Goal: Navigation & Orientation: Find specific page/section

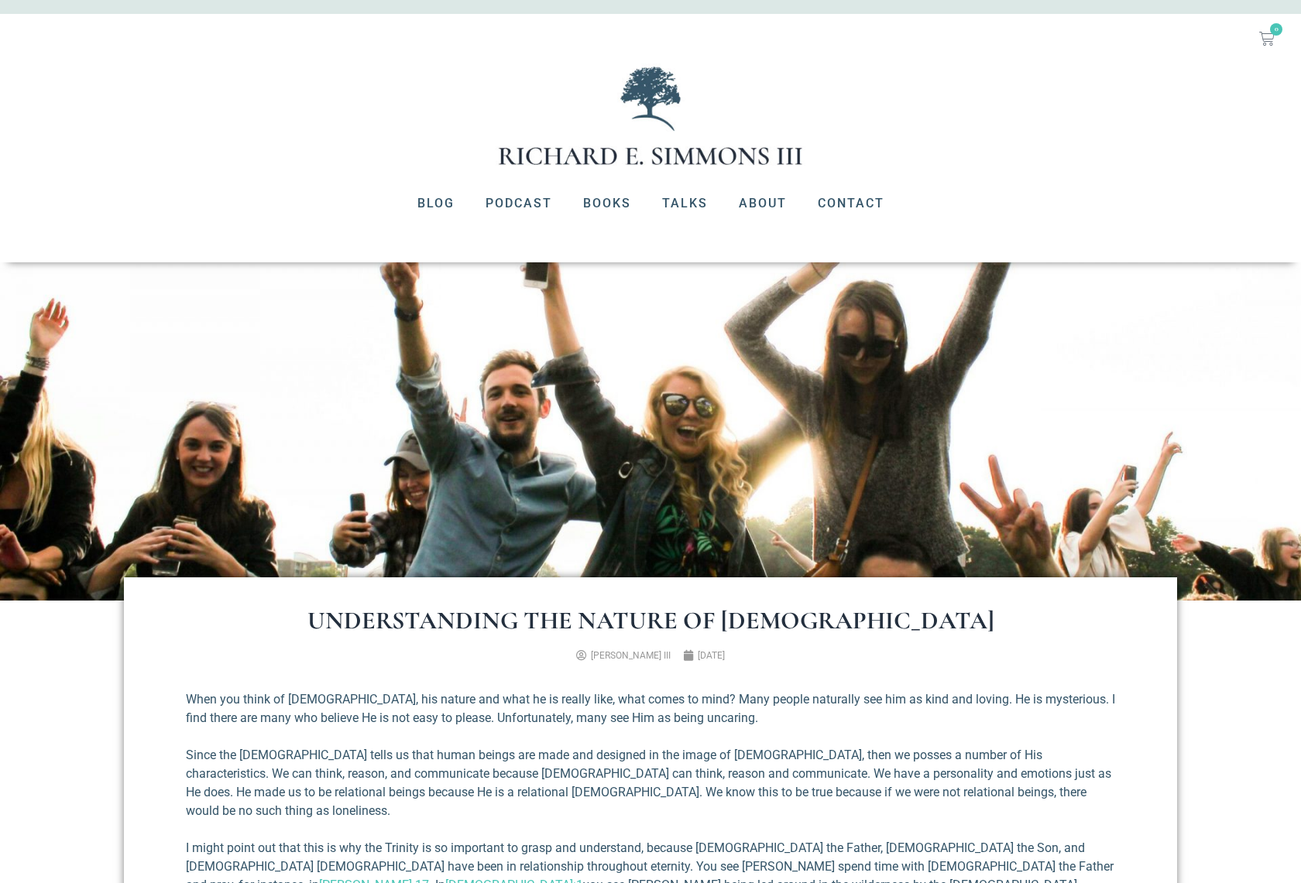
scroll to position [48, 0]
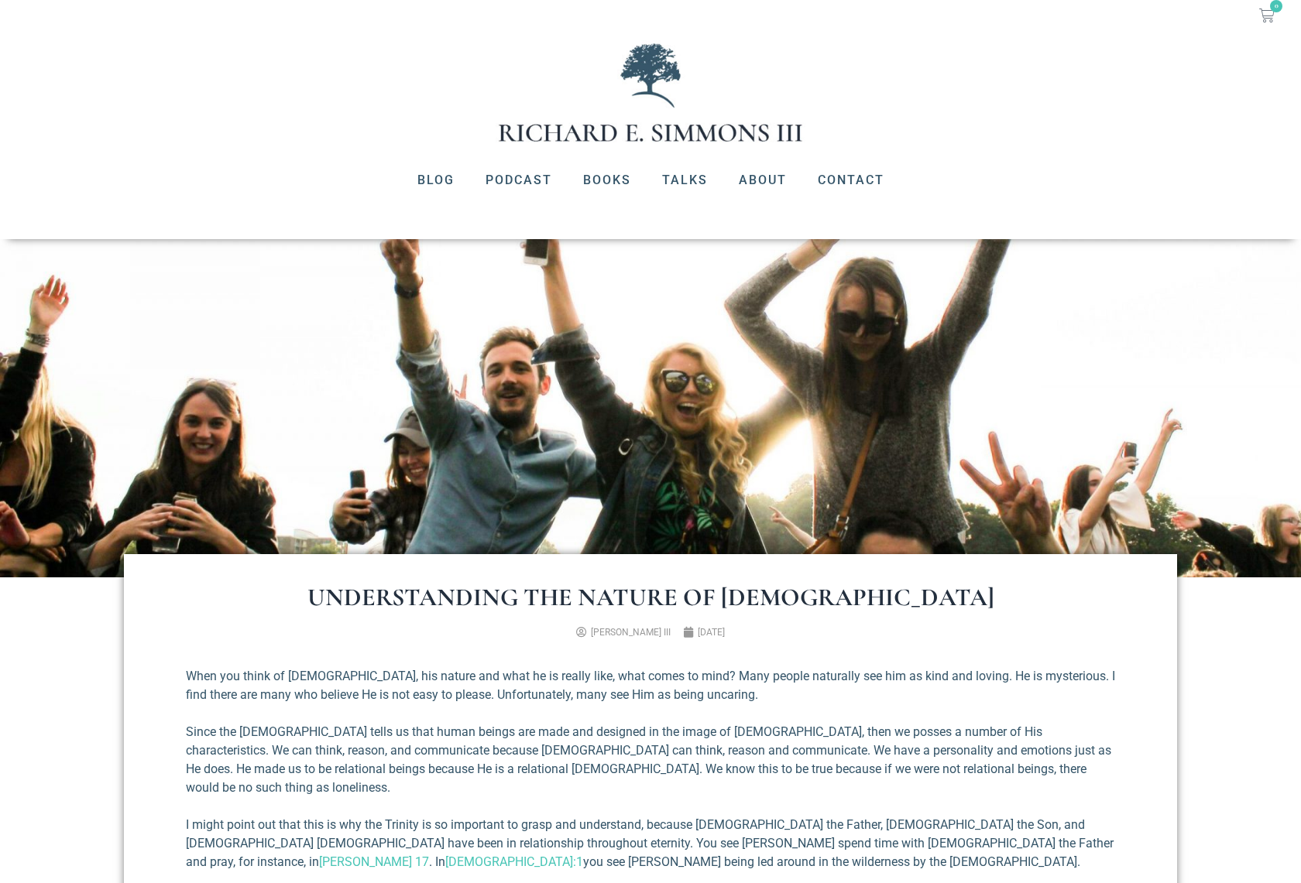
click at [593, 133] on img at bounding box center [650, 92] width 310 height 105
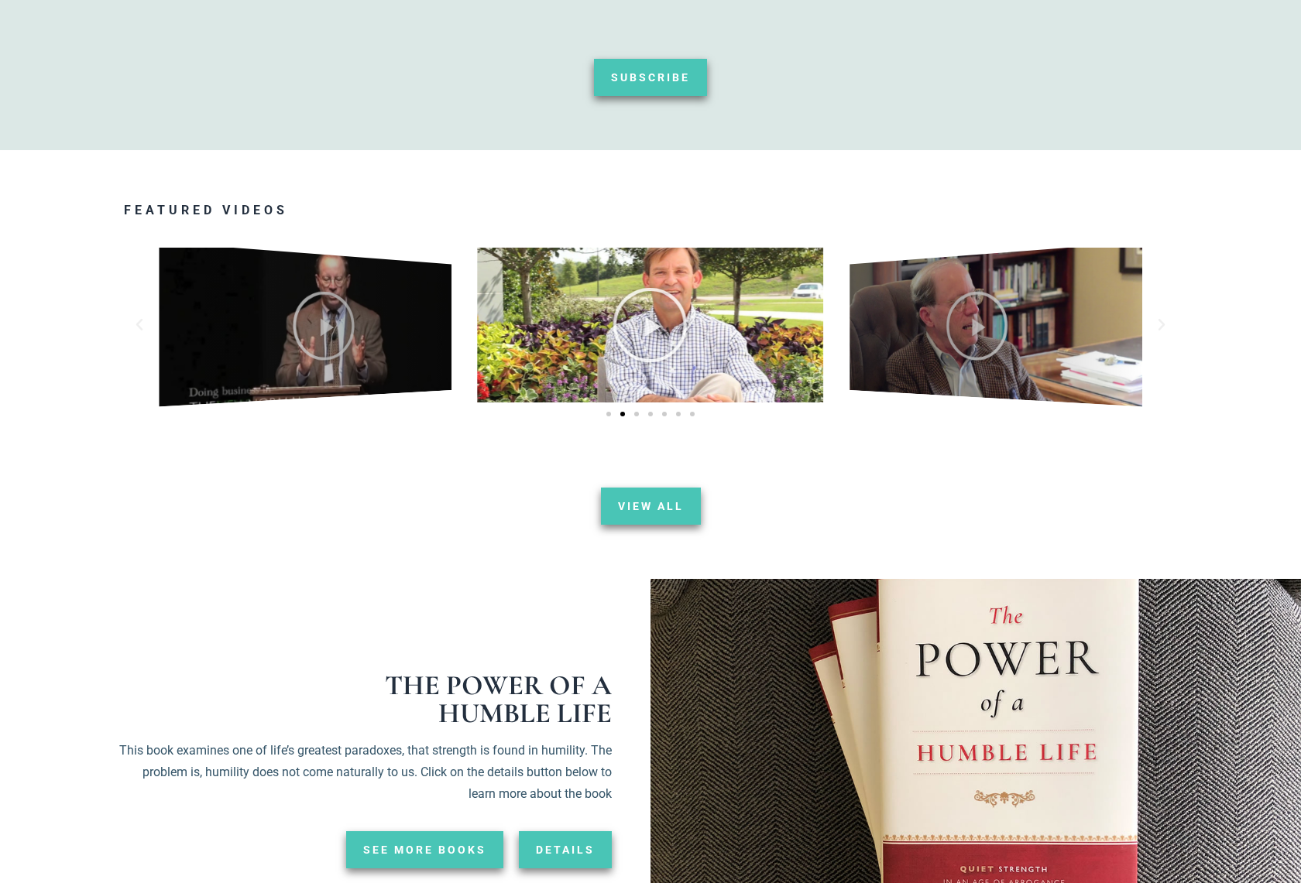
scroll to position [1768, 0]
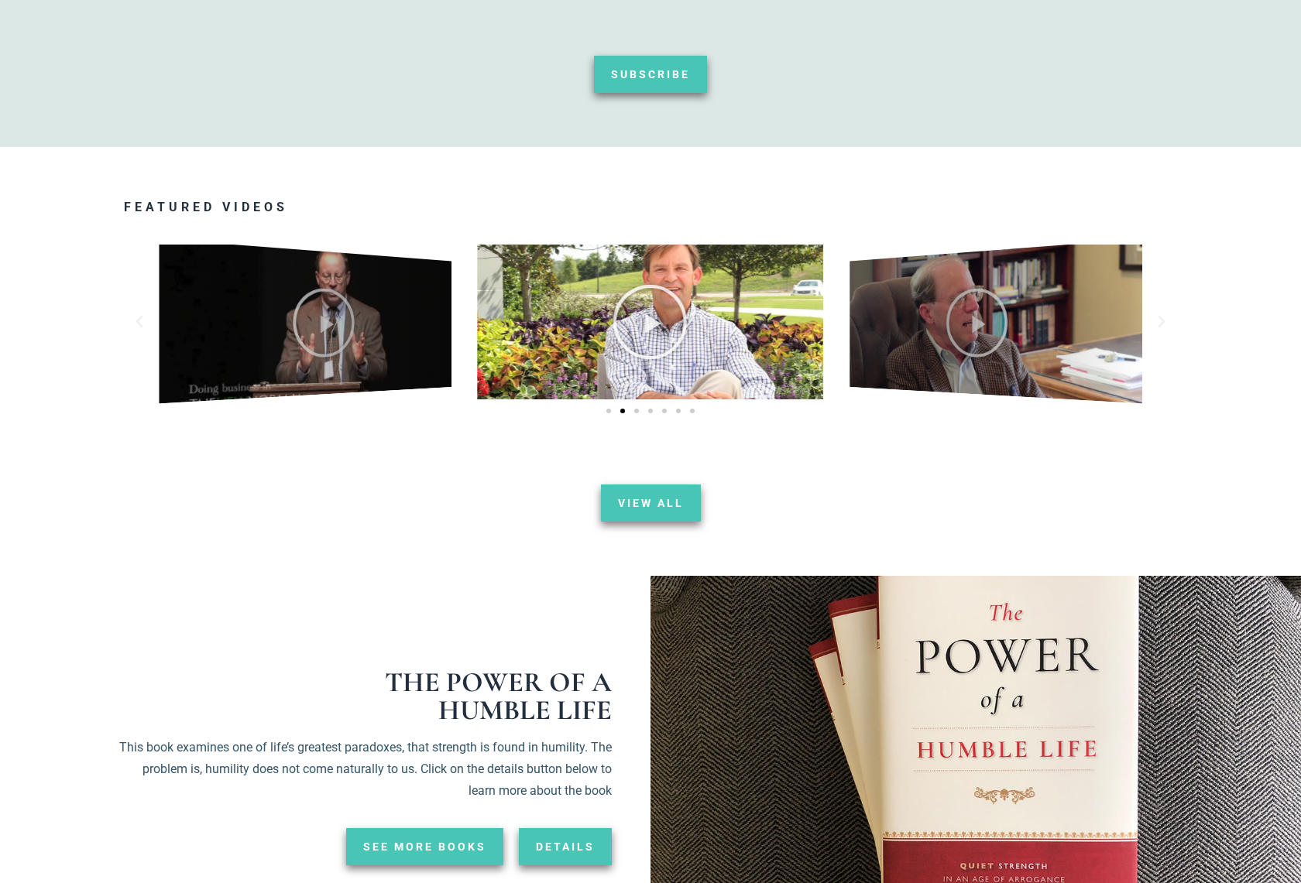
click at [987, 316] on icon "Why_is Peace_so_Hard_to_Find" at bounding box center [976, 323] width 64 height 74
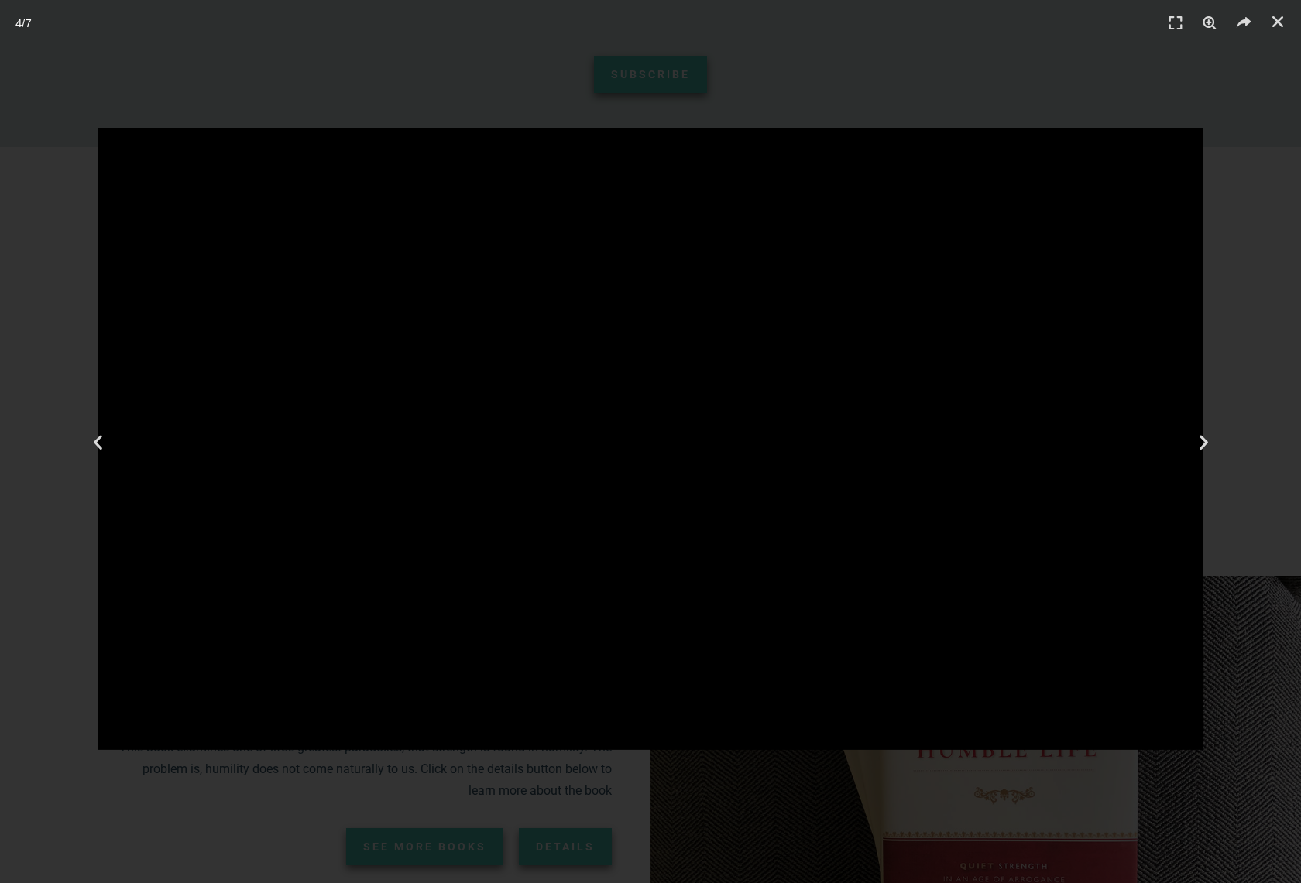
click at [805, 84] on div "4 / 7" at bounding box center [650, 441] width 1301 height 883
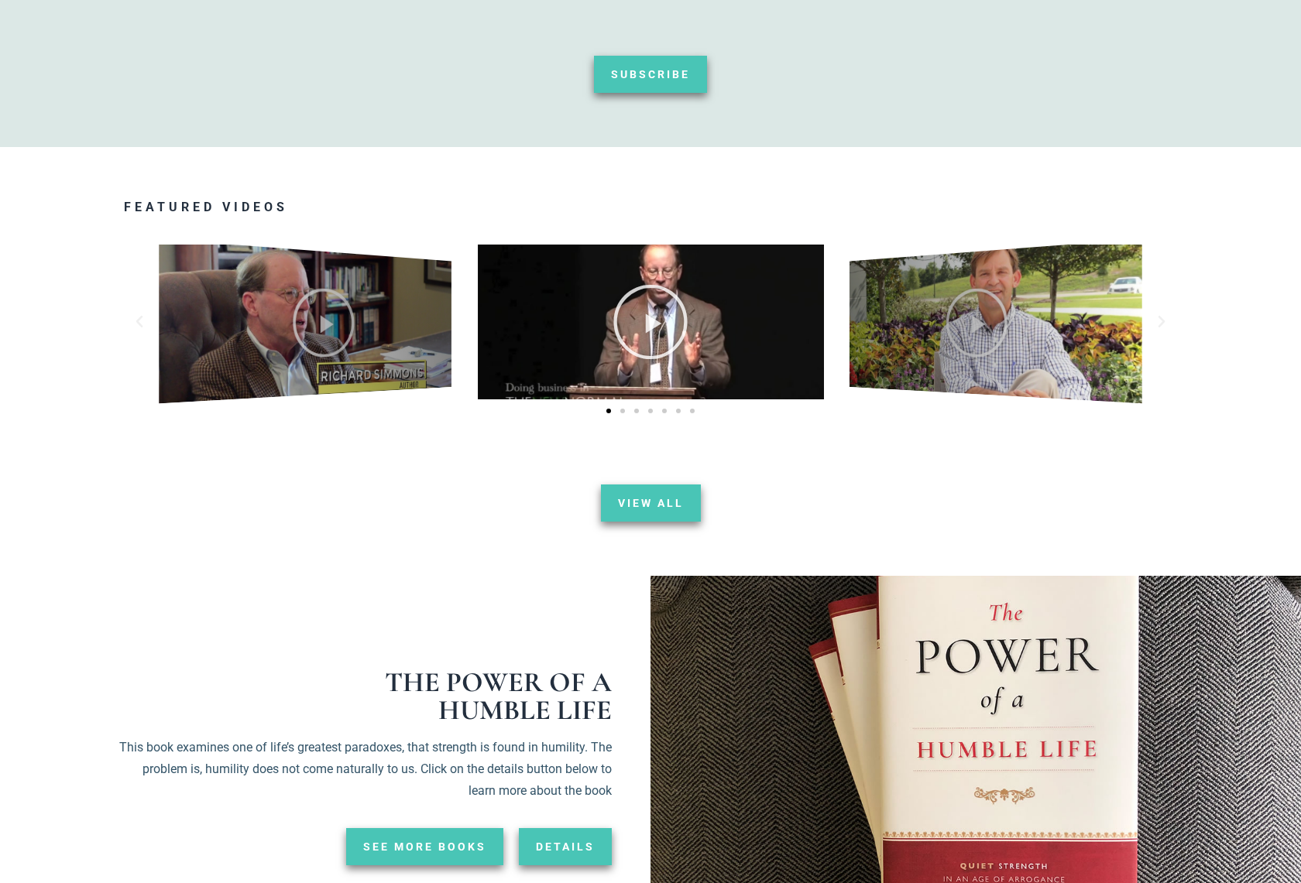
click at [693, 339] on div "Play" at bounding box center [651, 322] width 346 height 155
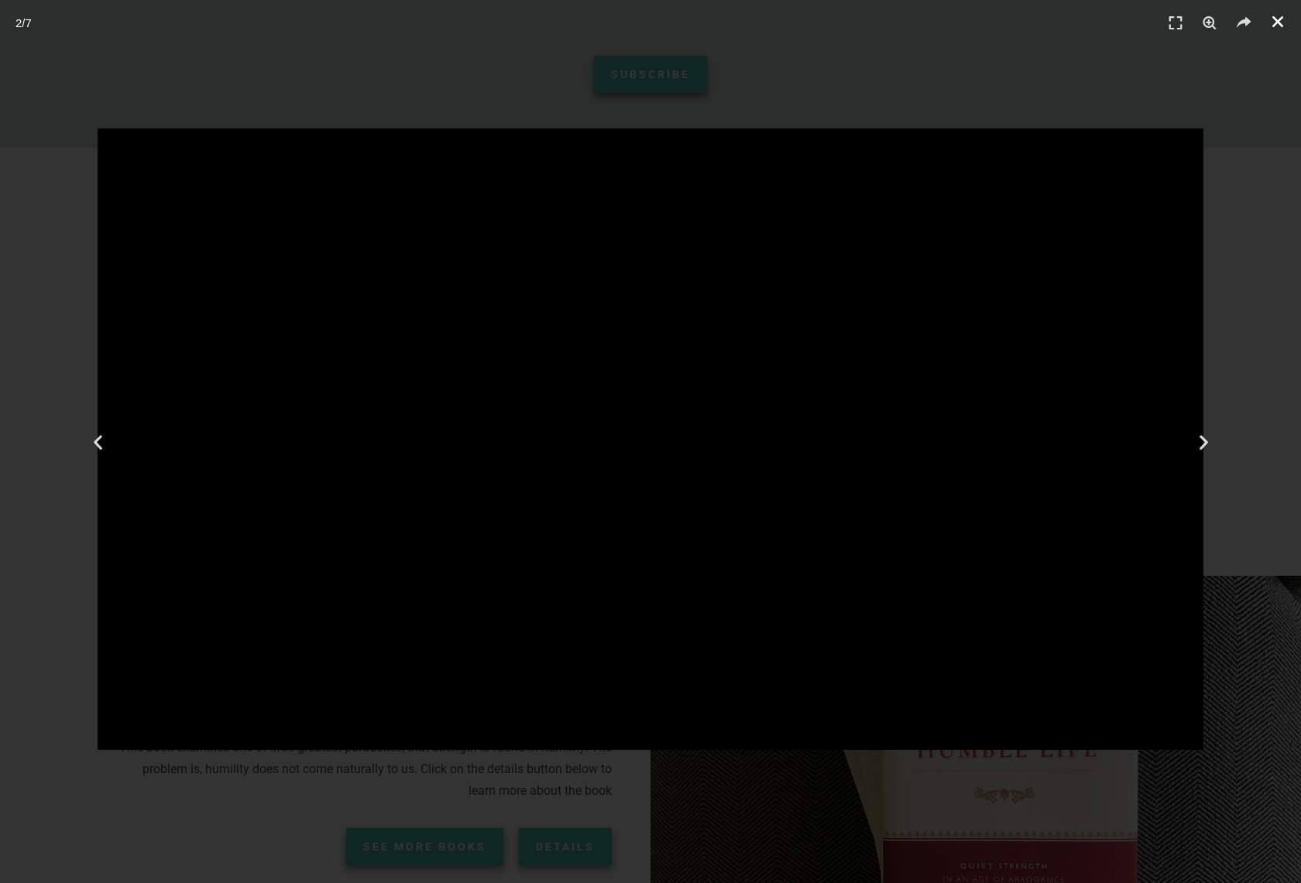
click at [1275, 15] on icon "Close (Esc)" at bounding box center [1277, 21] width 15 height 15
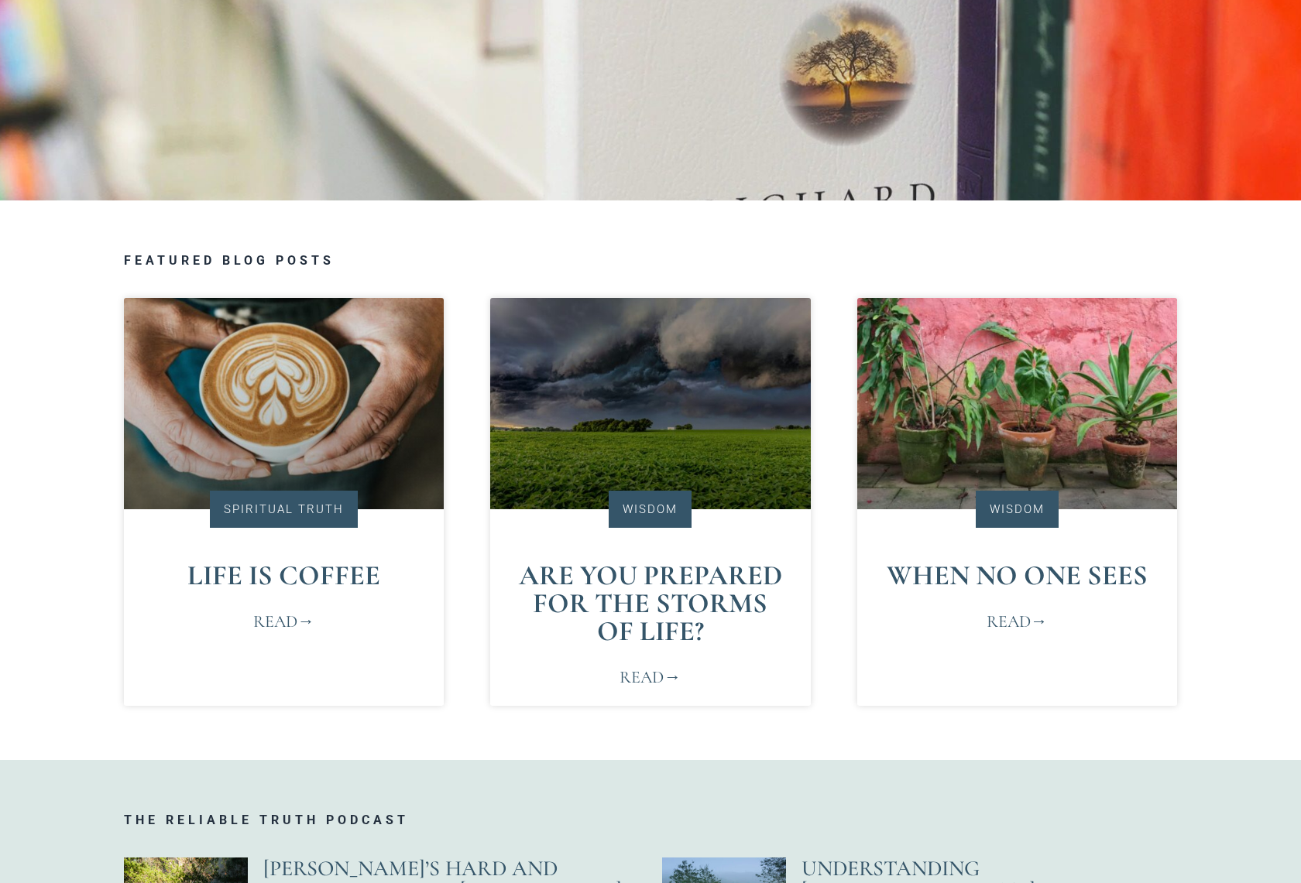
scroll to position [0, 0]
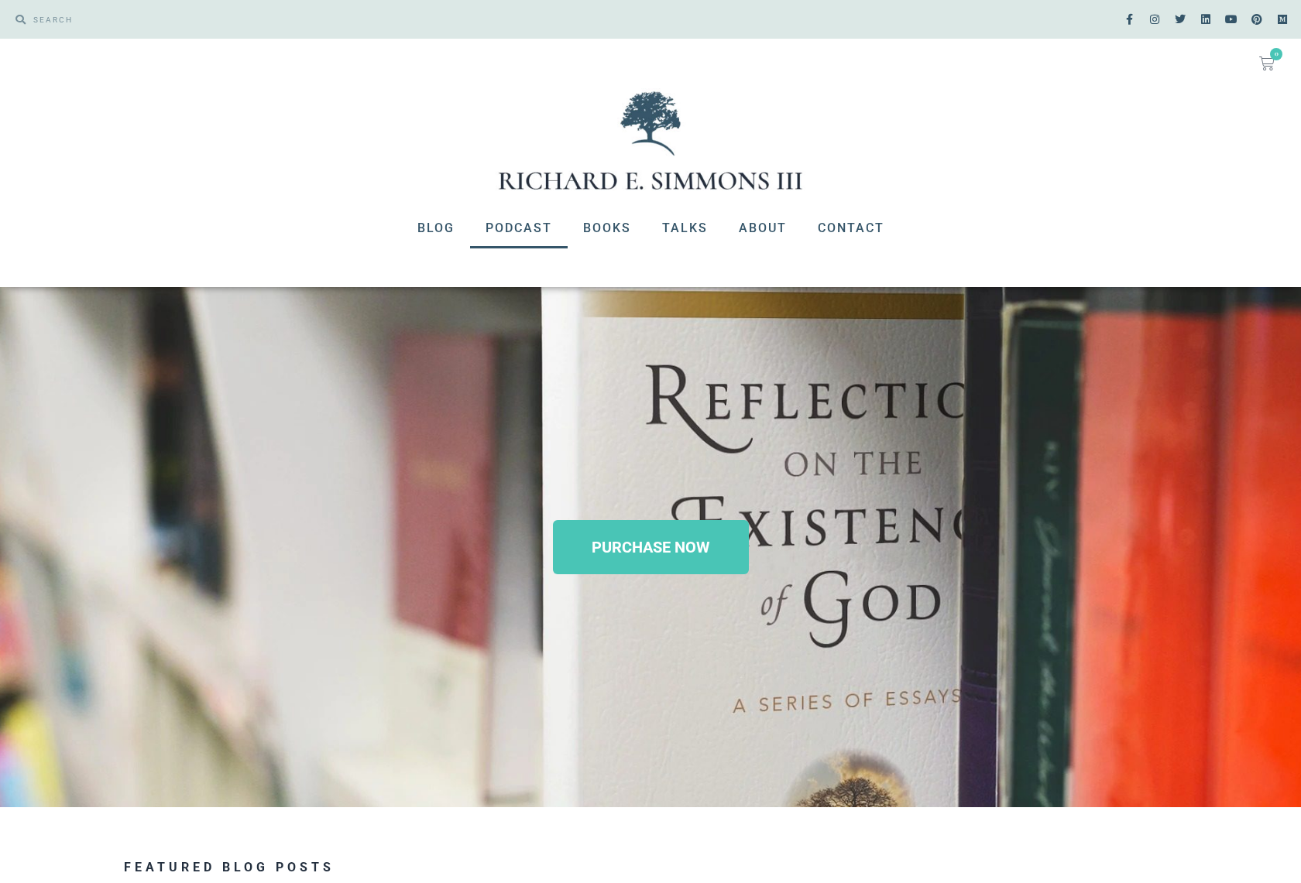
click at [533, 227] on link "Podcast" at bounding box center [519, 228] width 98 height 40
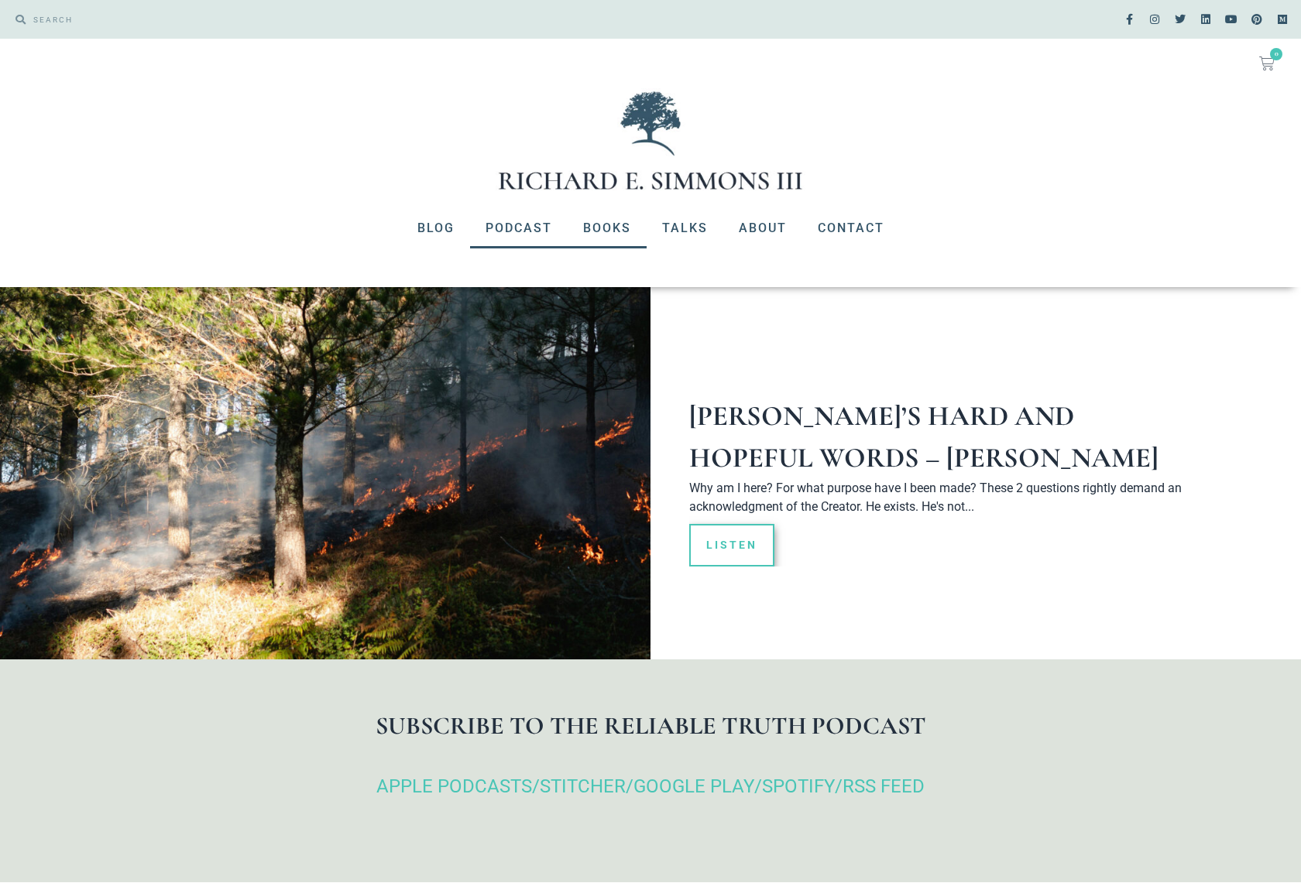
click at [595, 228] on link "Books" at bounding box center [606, 228] width 79 height 40
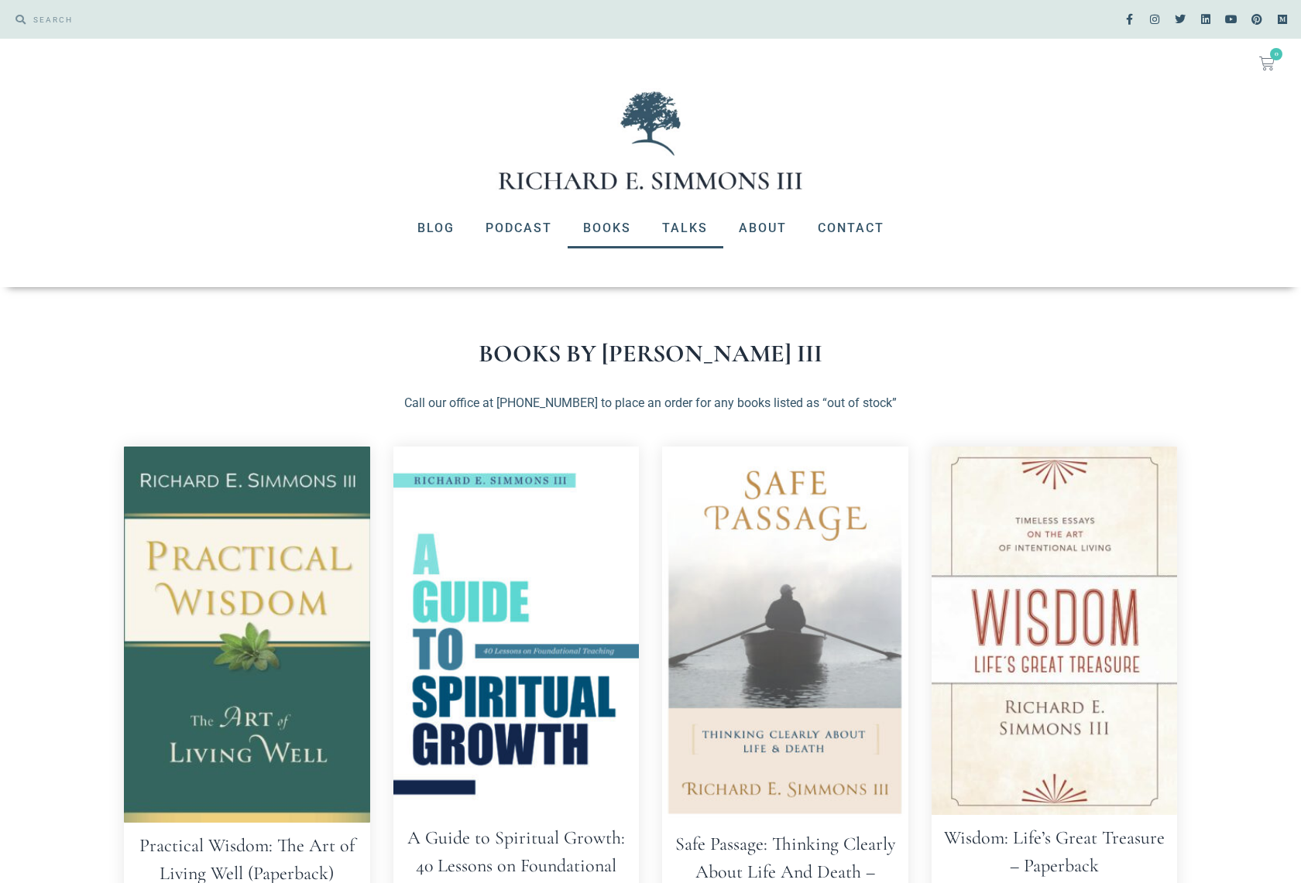
click at [680, 231] on link "Talks" at bounding box center [684, 228] width 77 height 40
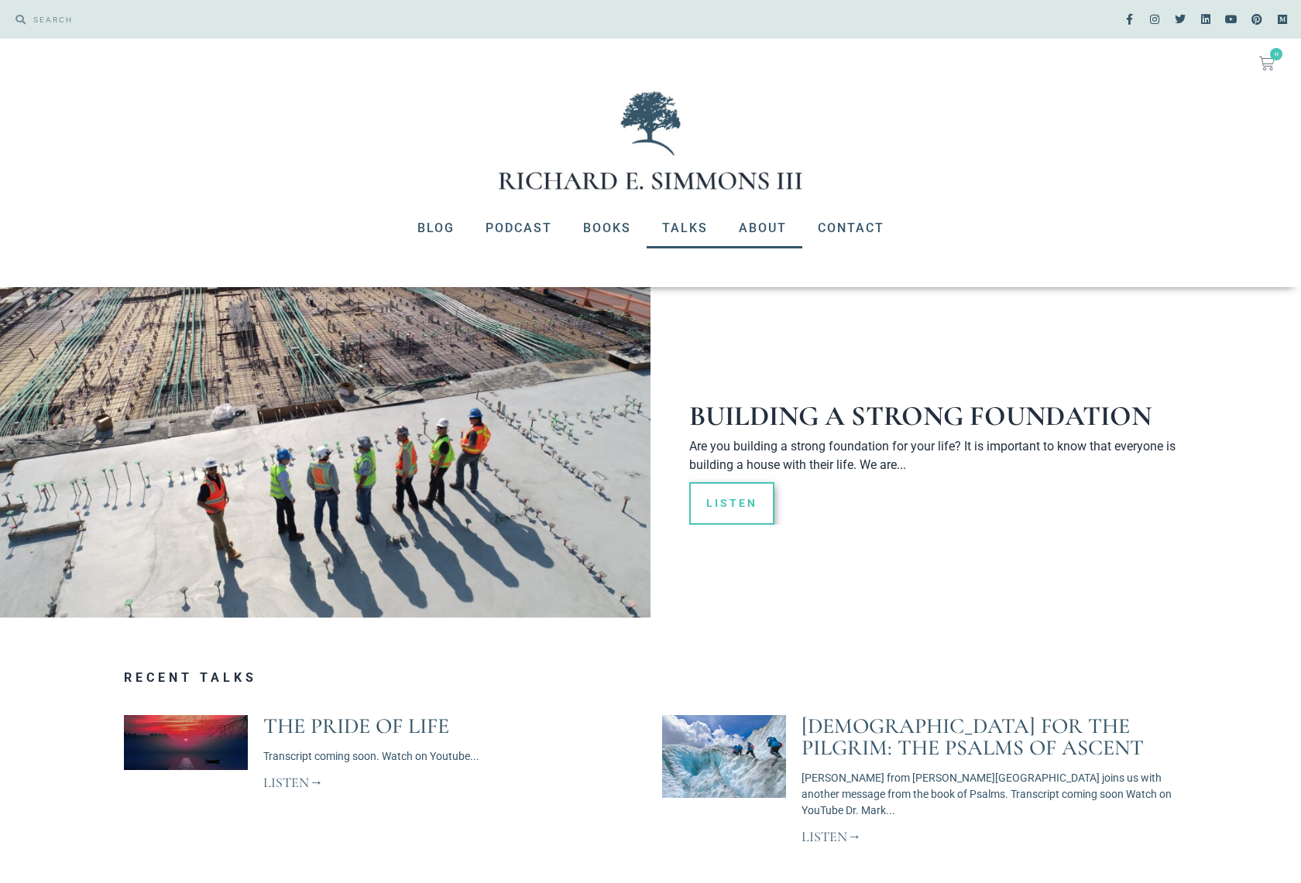
click at [752, 228] on link "About" at bounding box center [762, 228] width 79 height 40
